Goal: Task Accomplishment & Management: Manage account settings

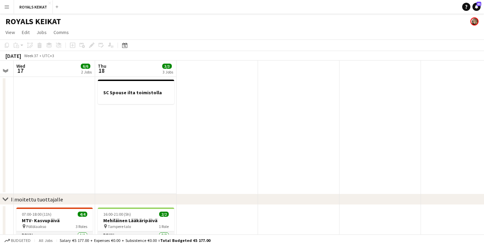
scroll to position [0, 241]
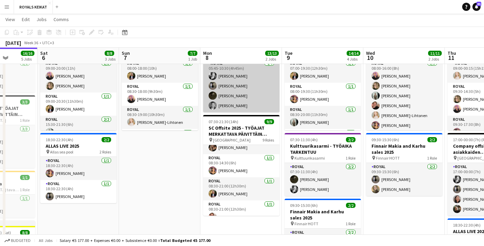
scroll to position [13, 0]
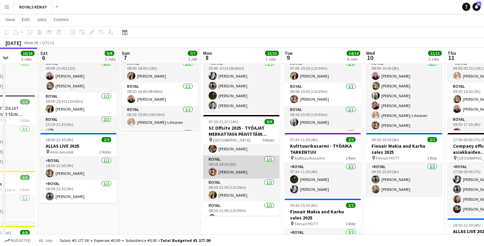
click at [232, 165] on app-card-role "Royal [DATE] 08:30-14:30 (6h) [PERSON_NAME]" at bounding box center [241, 167] width 76 height 23
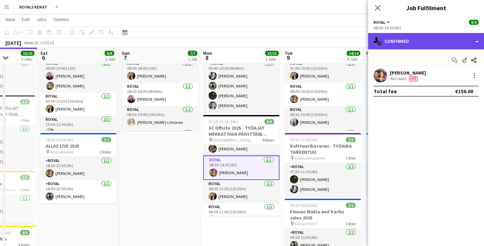
click at [411, 42] on div "single-neutral-actions-check-2 Confirmed" at bounding box center [426, 41] width 116 height 16
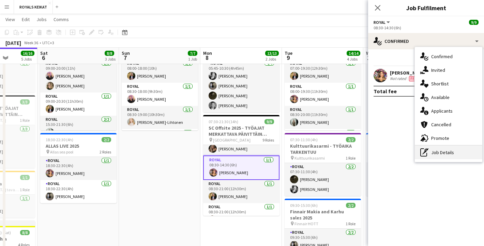
click at [437, 151] on div "pen-write Job Details" at bounding box center [449, 153] width 68 height 14
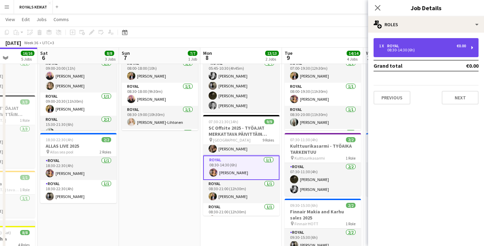
click at [416, 48] on div "1 x Royal €0.00" at bounding box center [422, 46] width 87 height 5
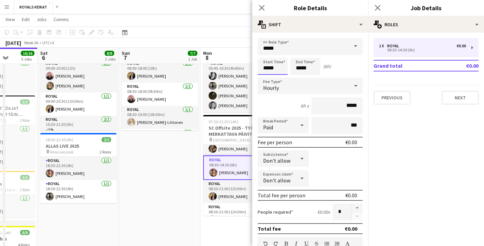
click at [270, 67] on input "*****" at bounding box center [273, 66] width 30 height 17
click at [266, 76] on div at bounding box center [266, 78] width 14 height 7
click at [279, 77] on div at bounding box center [280, 78] width 14 height 7
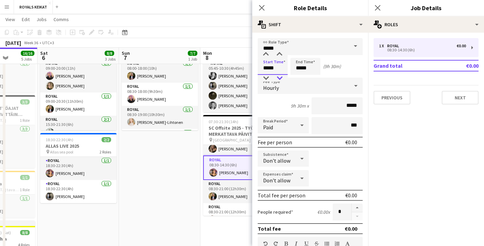
click at [279, 77] on div at bounding box center [280, 78] width 14 height 7
type input "*****"
click at [280, 54] on div at bounding box center [280, 54] width 14 height 7
click at [261, 6] on icon "Close pop-in" at bounding box center [261, 7] width 6 height 6
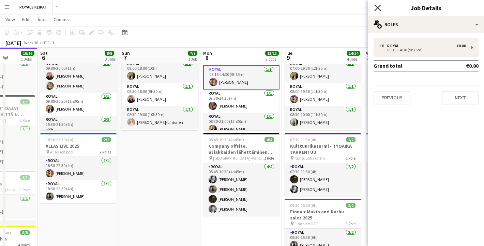
click at [376, 6] on icon at bounding box center [377, 7] width 6 height 6
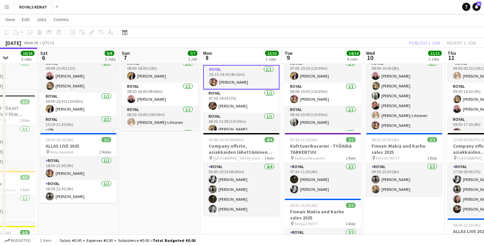
click at [418, 43] on div "Publish 1 job Revert 1 job" at bounding box center [442, 43] width 83 height 9
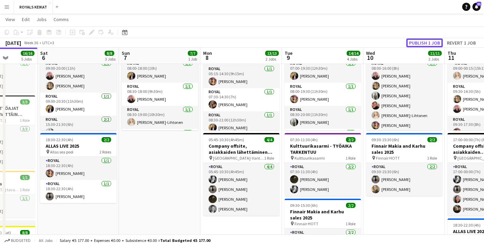
click at [418, 43] on button "Publish 1 job" at bounding box center [424, 43] width 36 height 9
